Goal: Task Accomplishment & Management: Use online tool/utility

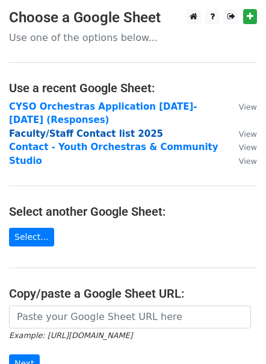
click at [80, 132] on strong "Faculty/Staff Contact list 2025" at bounding box center [86, 133] width 154 height 11
click at [101, 135] on strong "Faculty/Staff Contact list 2025" at bounding box center [86, 133] width 154 height 11
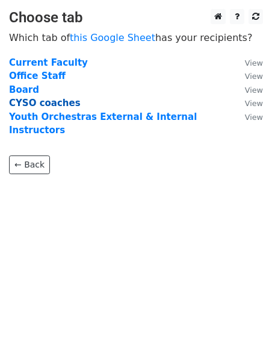
click at [47, 102] on strong "CYSO coaches" at bounding box center [45, 102] width 72 height 11
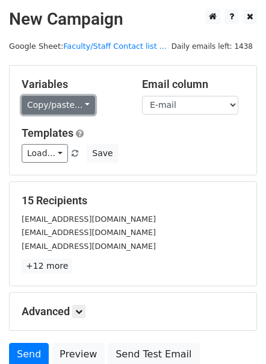
click at [70, 107] on link "Copy/paste..." at bounding box center [58, 105] width 73 height 19
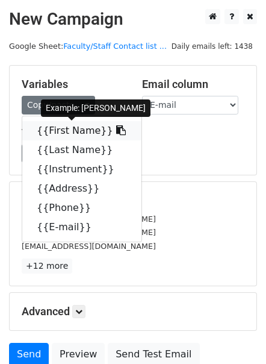
click at [72, 128] on link "{{First Name}}" at bounding box center [81, 130] width 119 height 19
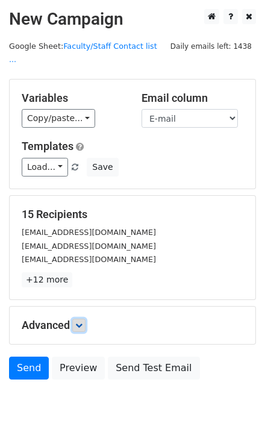
click at [80, 321] on icon at bounding box center [78, 324] width 7 height 7
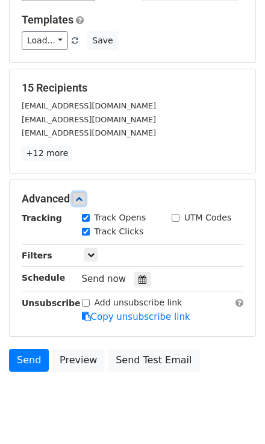
scroll to position [141, 0]
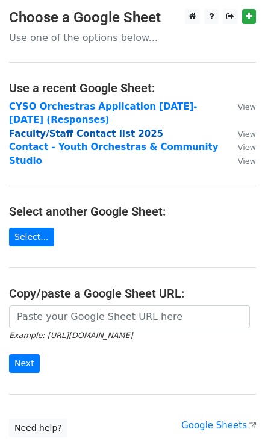
click at [65, 132] on strong "Faculty/Staff Contact list 2025" at bounding box center [86, 133] width 154 height 11
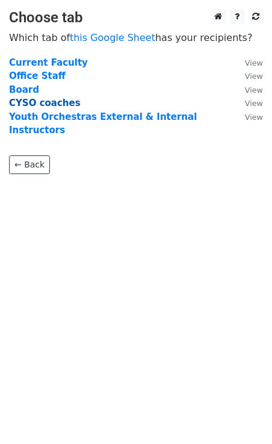
click at [54, 105] on strong "CYSO coaches" at bounding box center [45, 102] width 72 height 11
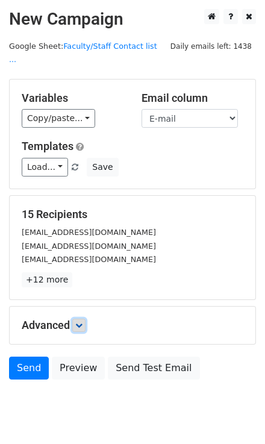
click at [76, 318] on link at bounding box center [78, 324] width 13 height 13
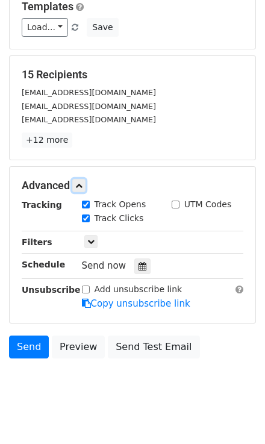
scroll to position [141, 0]
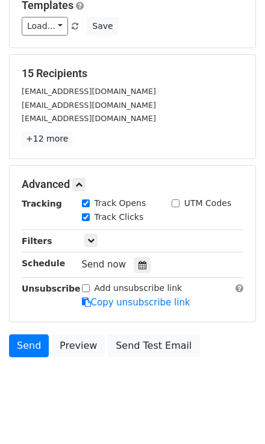
click at [118, 211] on label "Track Clicks" at bounding box center [118, 217] width 49 height 13
click at [90, 213] on input "Track Clicks" at bounding box center [86, 217] width 8 height 8
checkbox input "false"
click at [138, 261] on icon at bounding box center [142, 265] width 8 height 8
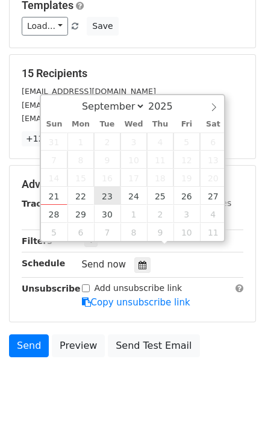
type input "[DATE] 12:00"
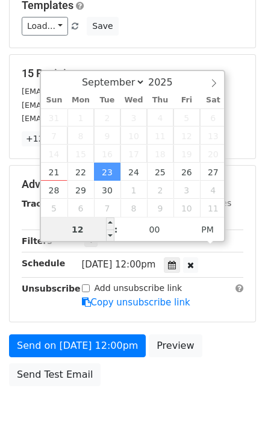
type input "8"
type input "[DATE] 08:00"
type input "08"
click at [193, 227] on span "PM" at bounding box center [207, 229] width 33 height 24
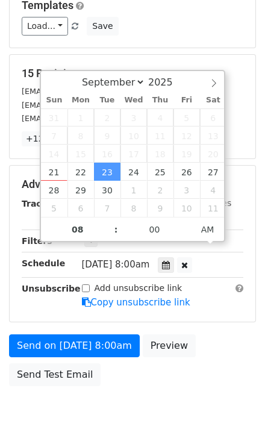
click at [119, 379] on body "New Campaign Daily emails left: 1438 Google Sheet: Faculty/Staff Contact list .…" at bounding box center [132, 154] width 265 height 572
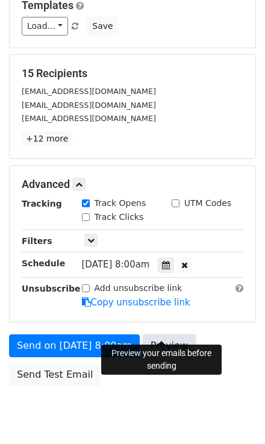
click at [166, 334] on link "Preview" at bounding box center [169, 345] width 53 height 23
click at [150, 334] on link "Preview" at bounding box center [169, 345] width 53 height 23
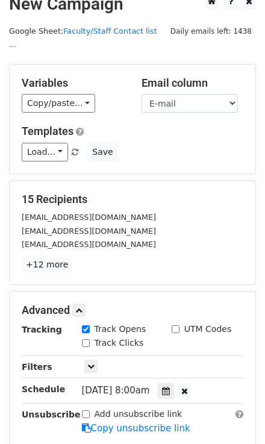
scroll to position [169, 0]
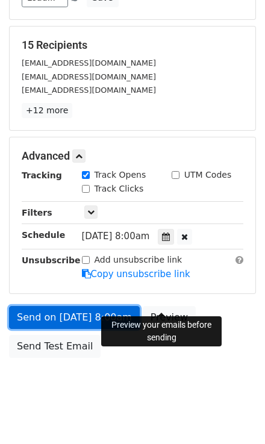
click at [108, 306] on link "Send on [DATE] 8:00am" at bounding box center [74, 317] width 131 height 23
